Goal: Find specific page/section: Find specific page/section

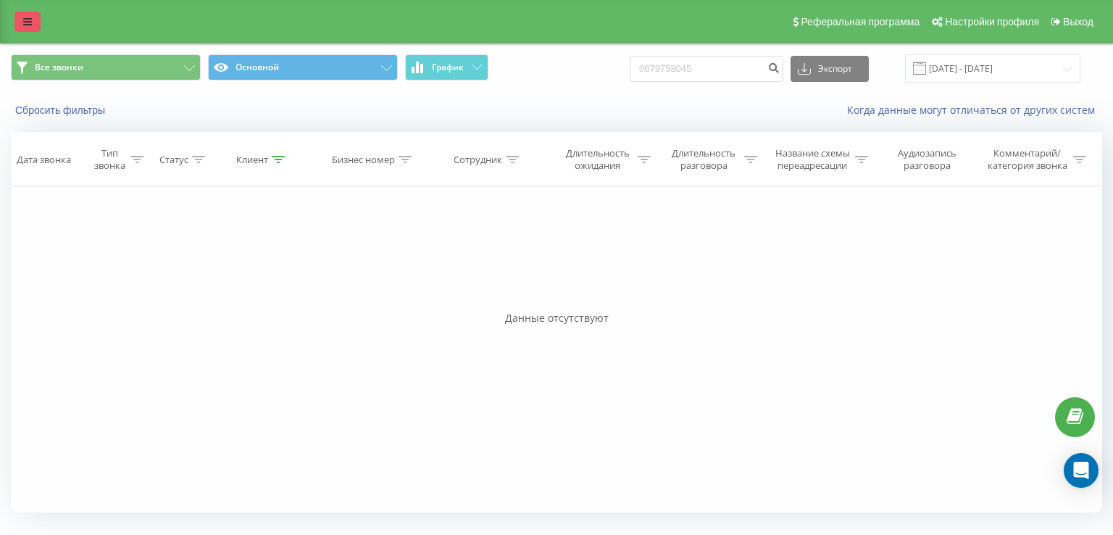
click at [26, 17] on icon at bounding box center [27, 22] width 9 height 10
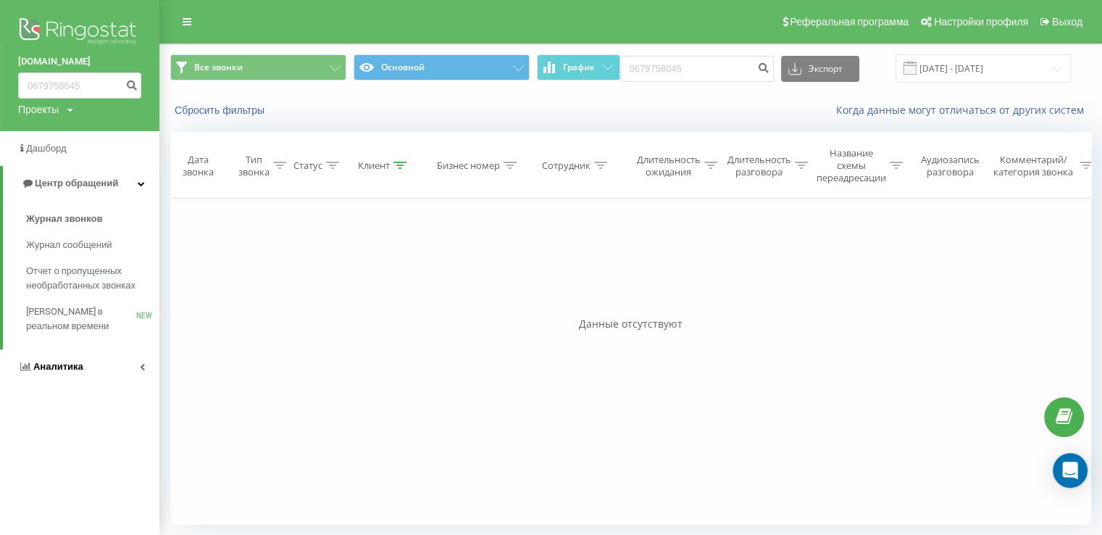
click at [54, 374] on span "Аналитика" at bounding box center [50, 366] width 65 height 14
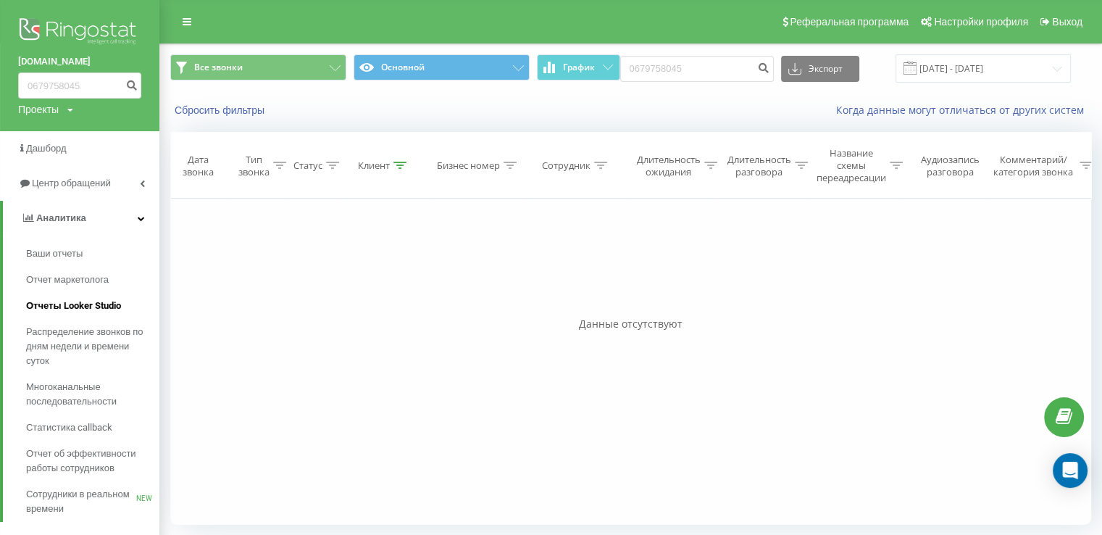
scroll to position [23, 0]
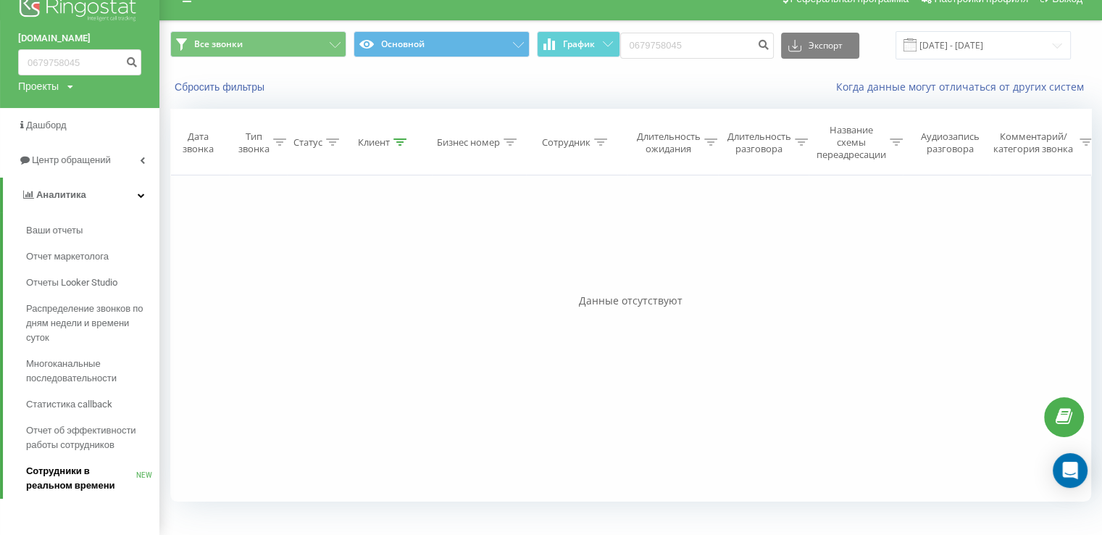
click at [53, 473] on span "Сотрудники в реальном времени" at bounding box center [81, 478] width 110 height 29
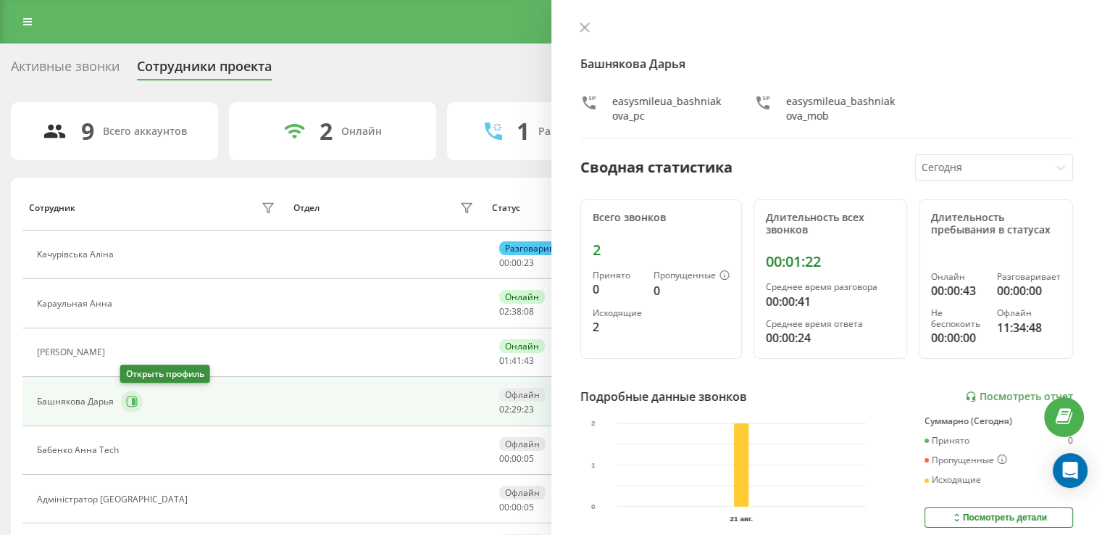
click at [128, 404] on icon at bounding box center [132, 402] width 12 height 12
